Goal: Check status: Check status

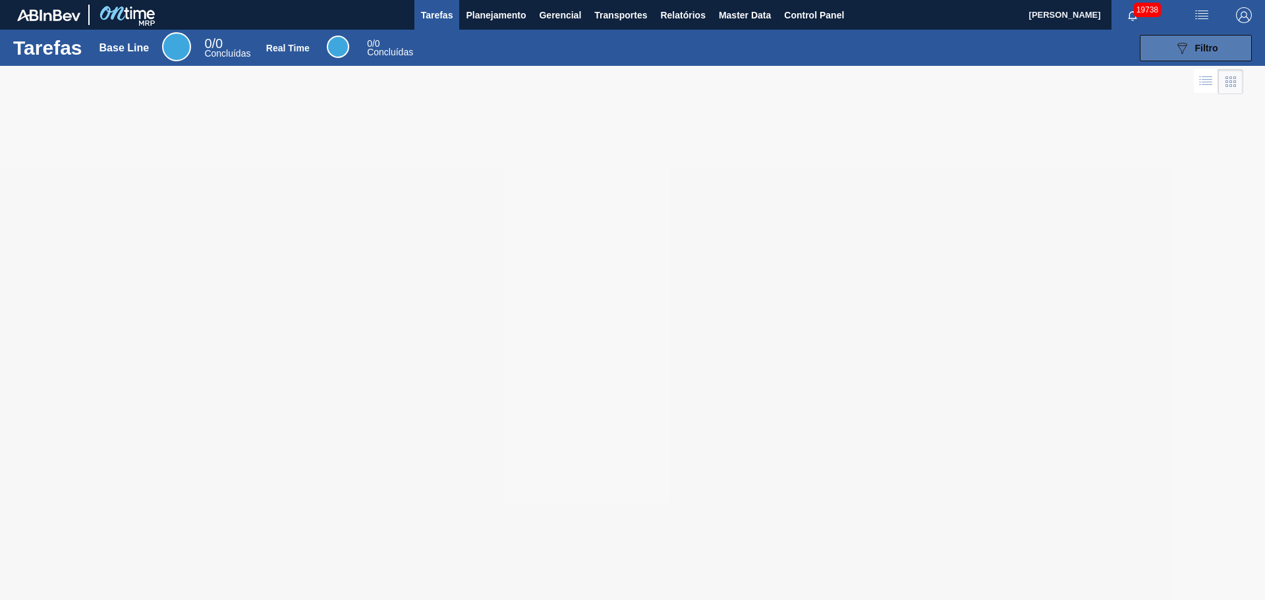
click at [1221, 43] on button "089F7B8B-B2A5-4AFE-B5C0-19BA573D28AC Filtro" at bounding box center [1196, 48] width 112 height 26
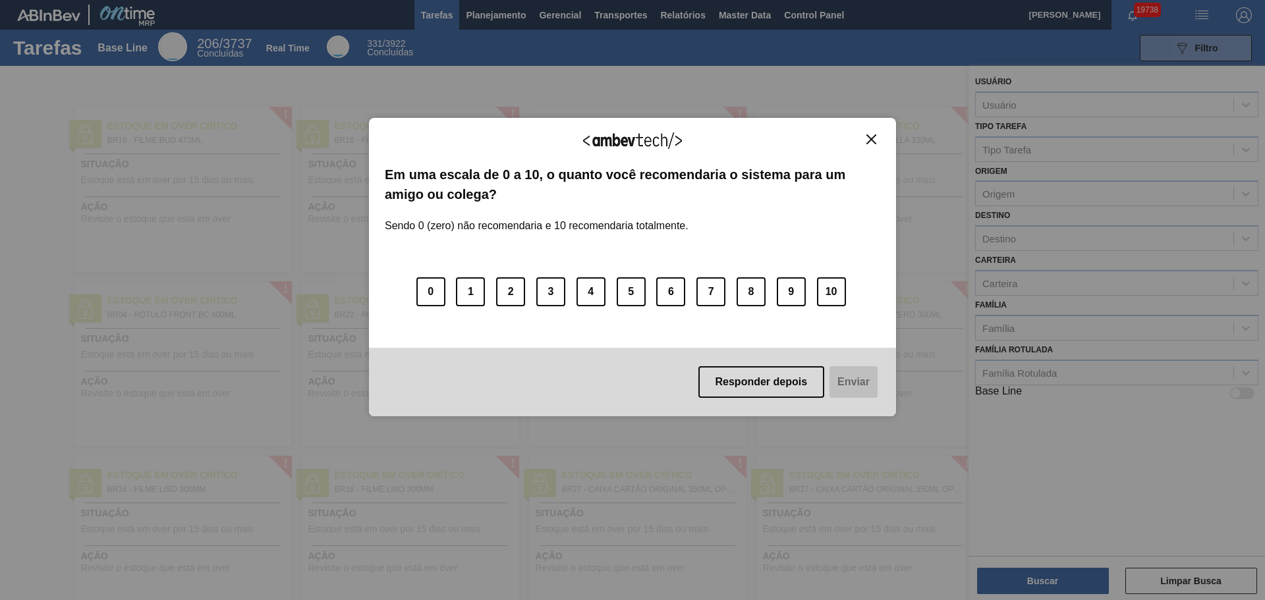
click at [1047, 241] on div "Agradecemos seu feedback! Em uma escala de 0 a 10, o quanto você recomendaria o…" at bounding box center [632, 300] width 1265 height 600
drag, startPoint x: 778, startPoint y: 382, endPoint x: 785, endPoint y: 385, distance: 7.7
click at [778, 384] on button "Responder depois" at bounding box center [762, 382] width 127 height 32
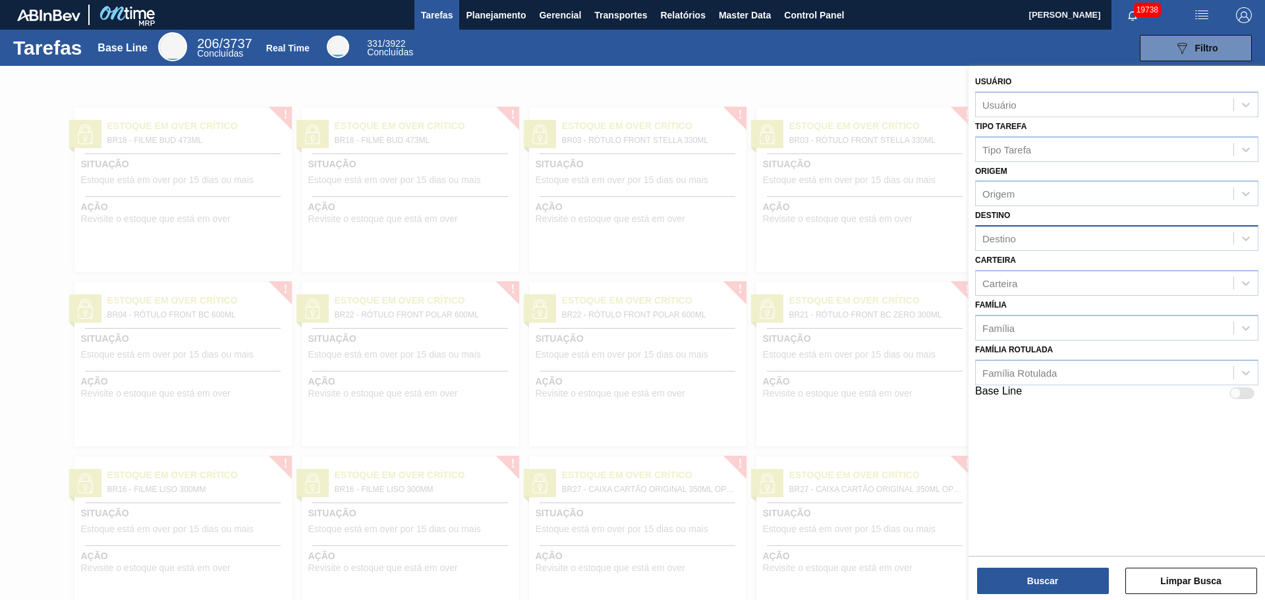
click at [1074, 234] on div "Destino" at bounding box center [1105, 238] width 258 height 19
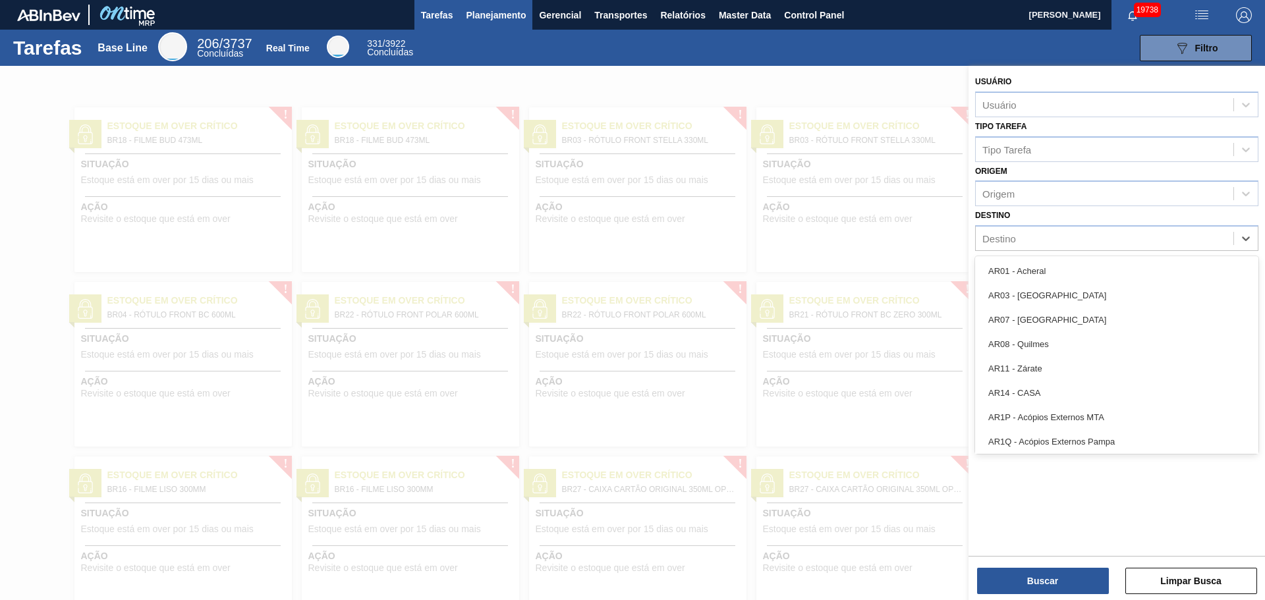
click at [502, 13] on span "Planejamento" at bounding box center [496, 15] width 60 height 16
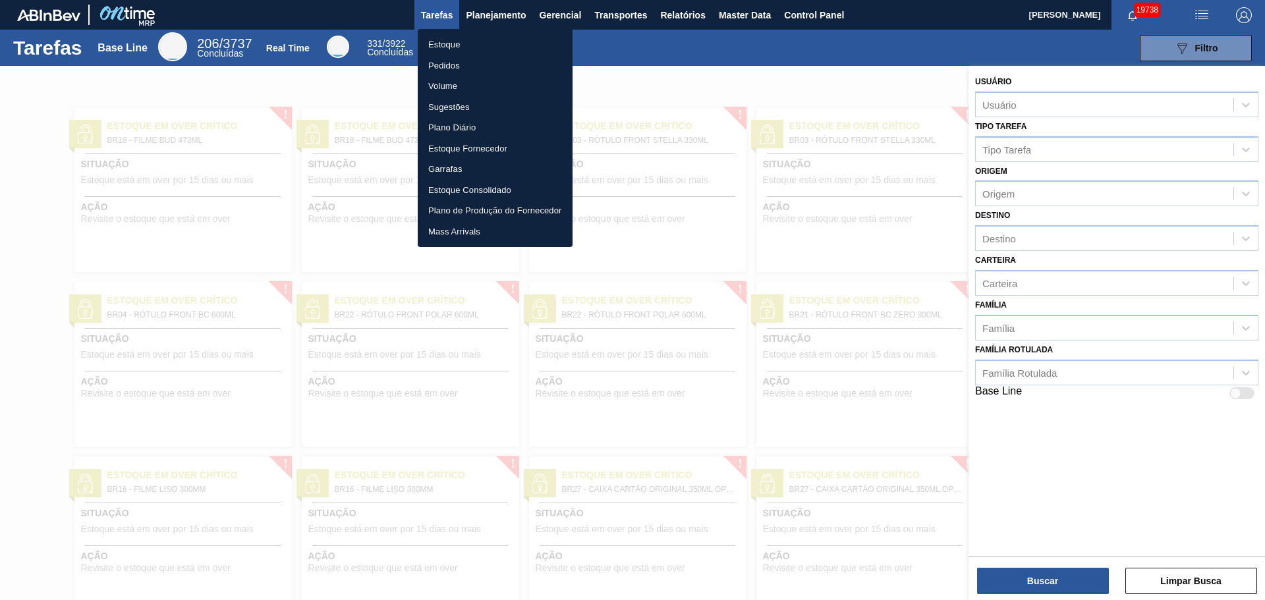
click at [459, 61] on li "Pedidos" at bounding box center [495, 65] width 155 height 21
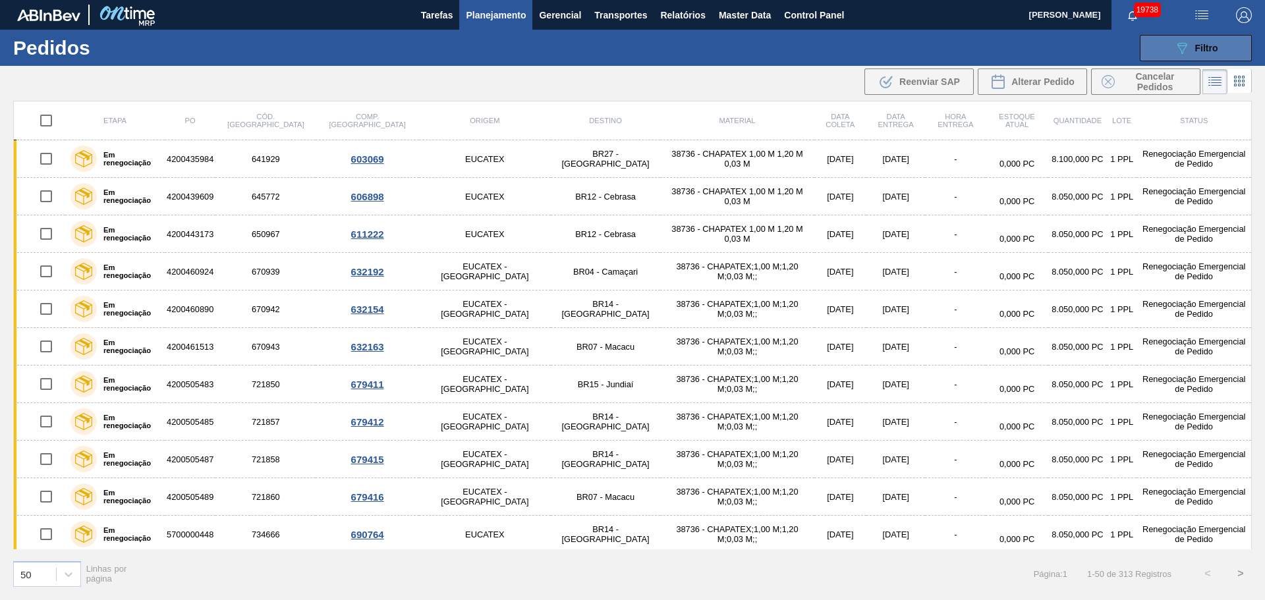
click at [1179, 55] on button "089F7B8B-B2A5-4AFE-B5C0-19BA573D28AC Filtro" at bounding box center [1196, 48] width 112 height 26
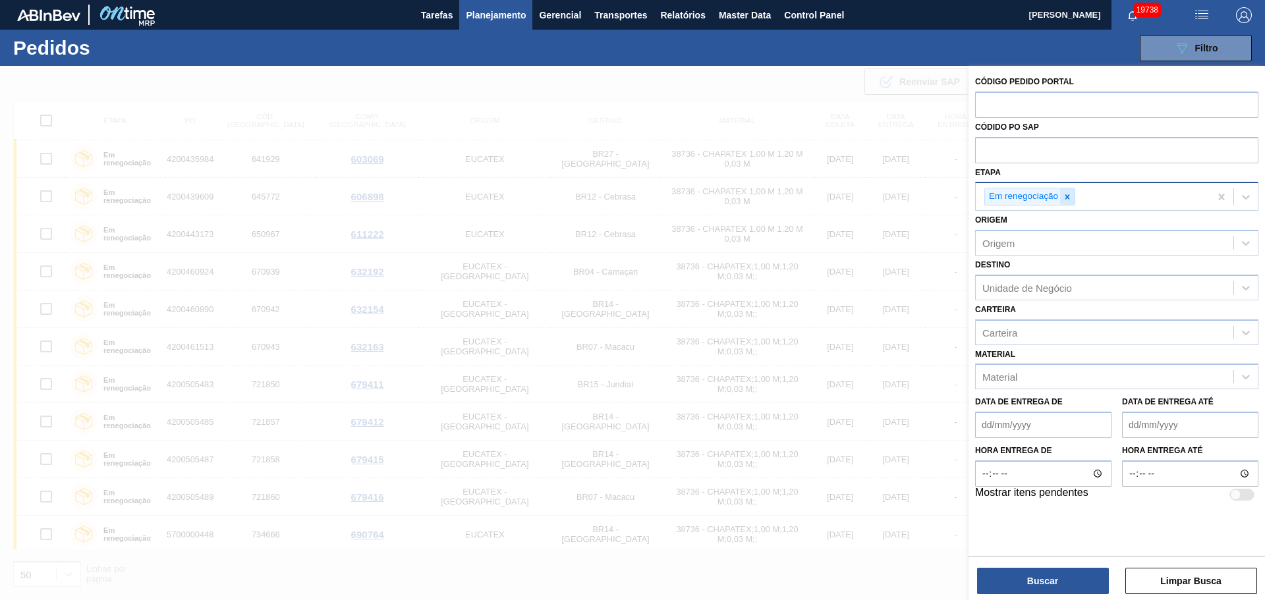
click at [1070, 196] on icon at bounding box center [1067, 196] width 9 height 9
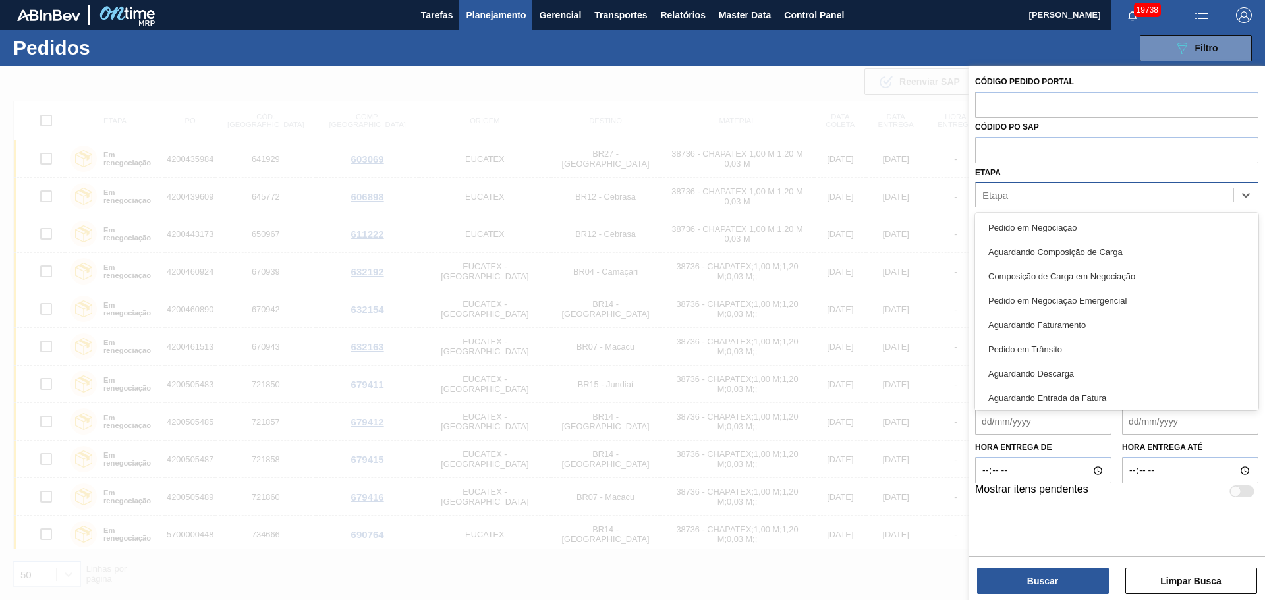
click at [1067, 196] on div "Etapa" at bounding box center [1105, 195] width 258 height 19
drag, startPoint x: 1058, startPoint y: 225, endPoint x: 1061, endPoint y: 244, distance: 18.7
click at [1059, 227] on div "Pedido em Negociação" at bounding box center [1116, 228] width 283 height 24
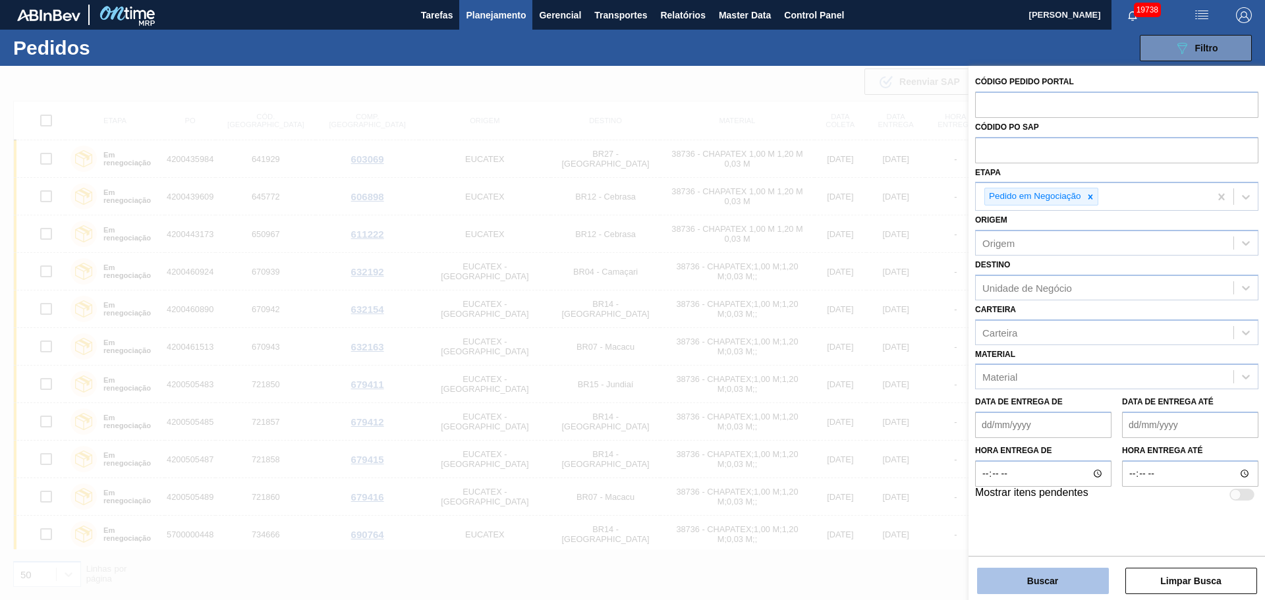
click at [1066, 573] on button "Buscar" at bounding box center [1043, 581] width 132 height 26
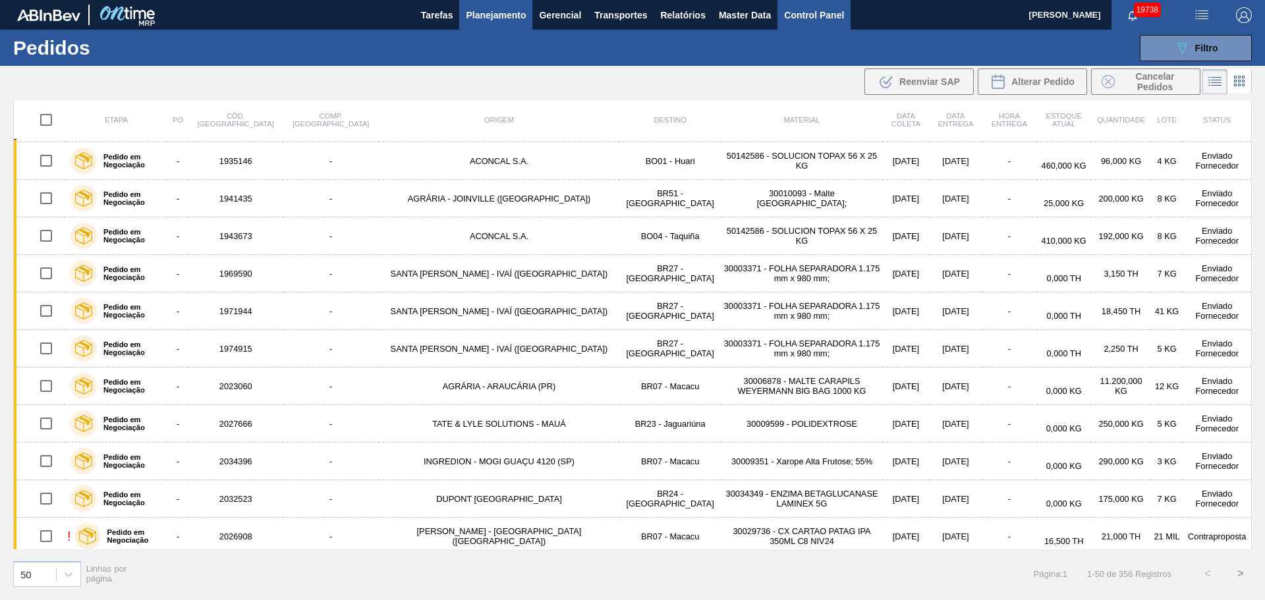
scroll to position [66, 0]
